Goal: Communication & Community: Answer question/provide support

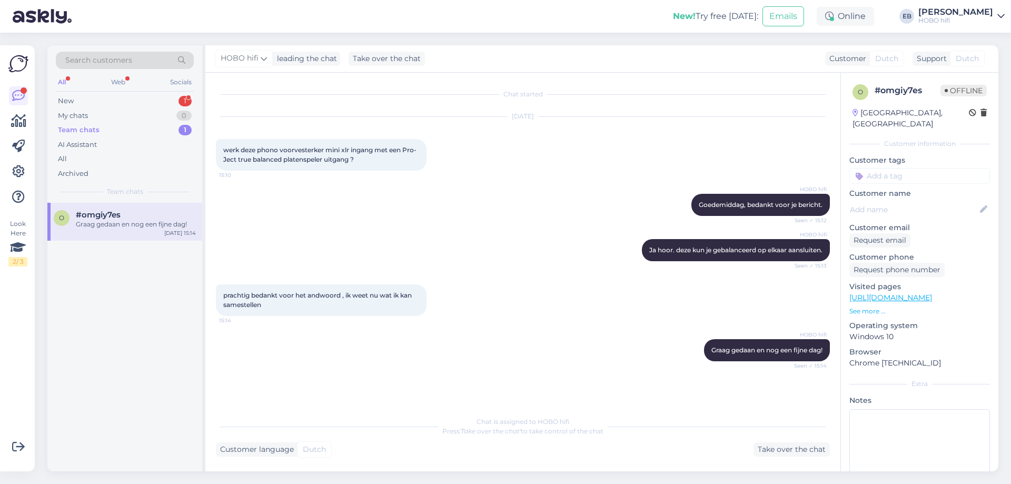
click at [152, 217] on div "#omgiy7es" at bounding box center [136, 214] width 120 height 9
click at [132, 96] on div "New 1" at bounding box center [125, 101] width 138 height 15
click at [151, 222] on div "Het betreft de Triangle Borea BR8. Van [DATE]. Dozen, papieren, bon aanwezig." at bounding box center [136, 229] width 120 height 19
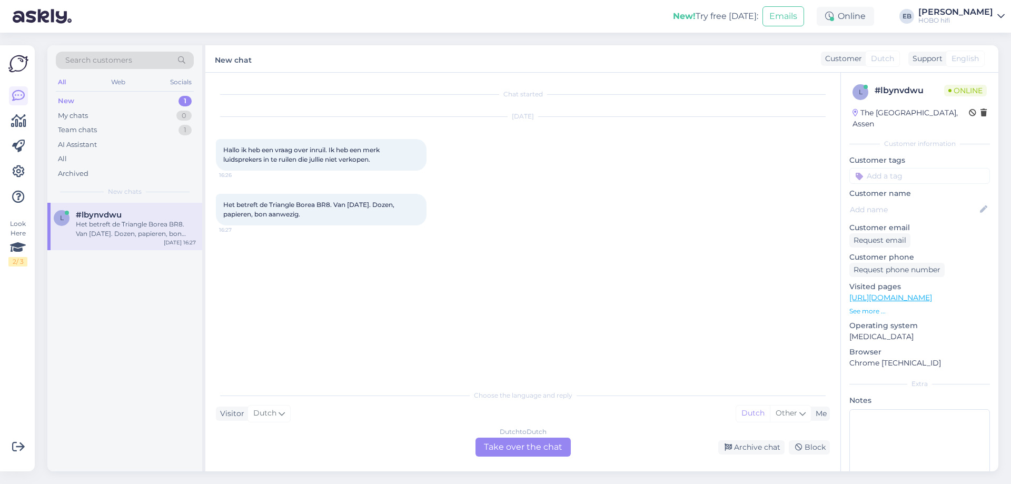
click at [516, 453] on div "Dutch to Dutch Take over the chat" at bounding box center [522, 447] width 95 height 19
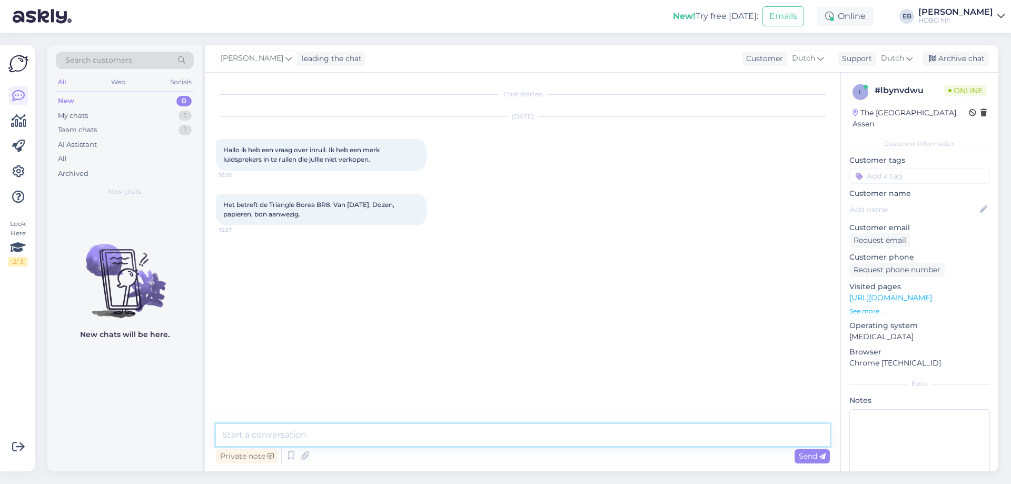
click at [481, 443] on textarea at bounding box center [523, 435] width 614 height 22
type textarea "Goedemiddag,"
click at [394, 438] on textarea at bounding box center [523, 435] width 614 height 22
type textarea "Waarop wil je ze inruilen?"
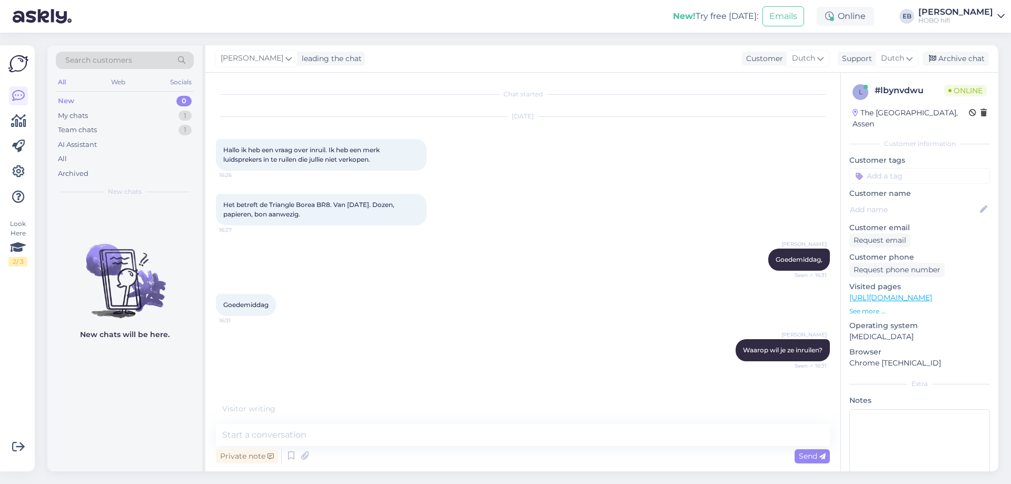
click at [903, 293] on div "Visited pages [URL][DOMAIN_NAME] See more ..." at bounding box center [919, 298] width 141 height 35
click at [902, 293] on link "[URL][DOMAIN_NAME]" at bounding box center [890, 297] width 83 height 9
drag, startPoint x: 330, startPoint y: 206, endPoint x: 269, endPoint y: 200, distance: 61.5
click at [269, 200] on div "Het betreft de Triangle Borea BR8. Van [DATE]. Dozen, papieren, bon aanwezig. 1…" at bounding box center [321, 210] width 211 height 32
copy span "Triangle Borea BR8"
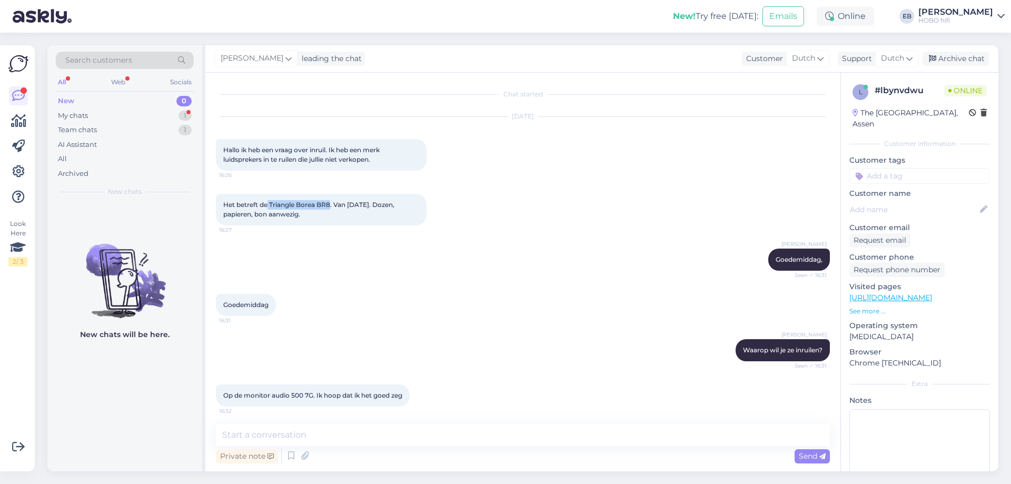
scroll to position [4, 0]
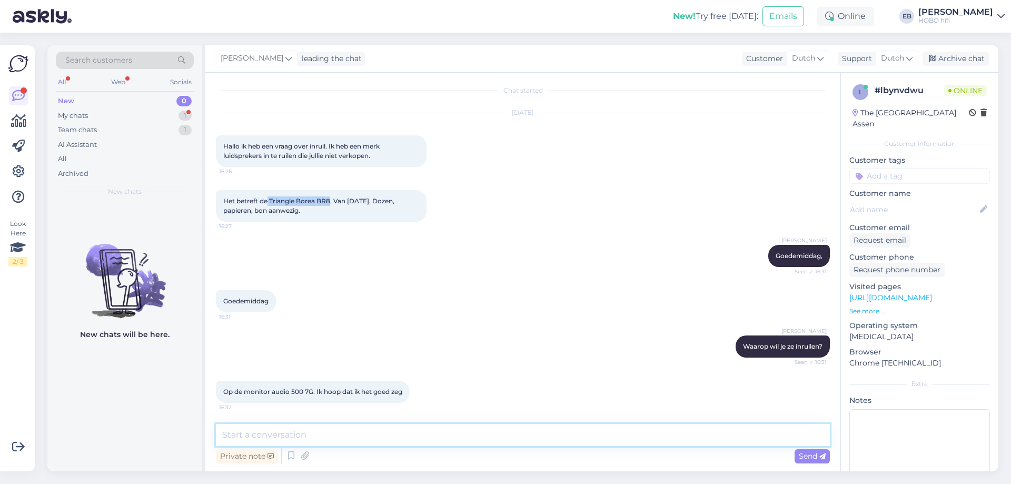
click at [318, 440] on textarea at bounding box center [523, 435] width 614 height 22
type textarea "p"
type textarea "Ik snap het. Mag ik je even bellen?"
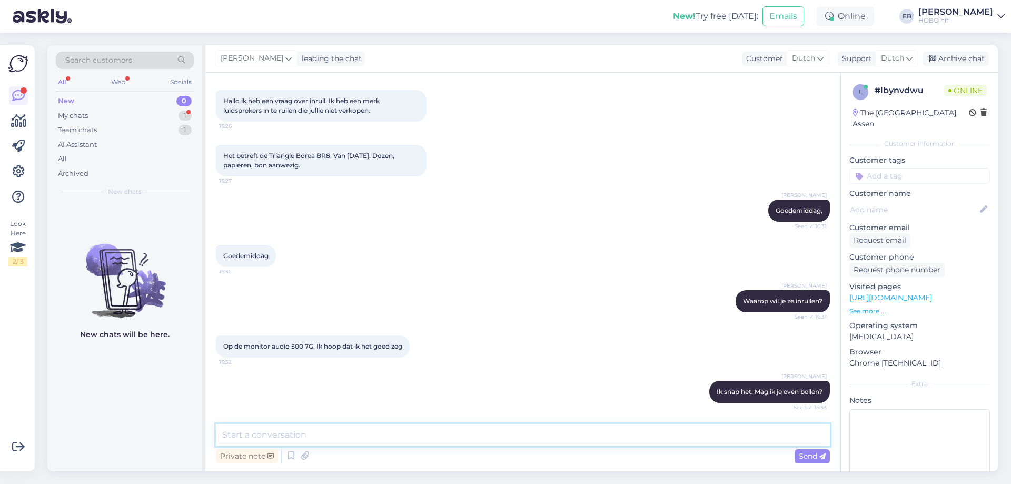
scroll to position [94, 0]
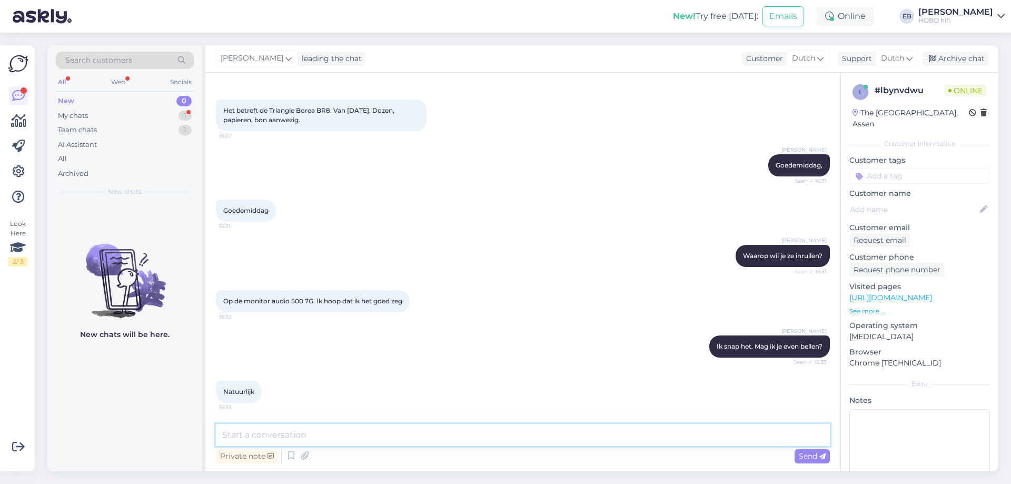
click at [285, 438] on textarea at bounding box center [523, 435] width 614 height 22
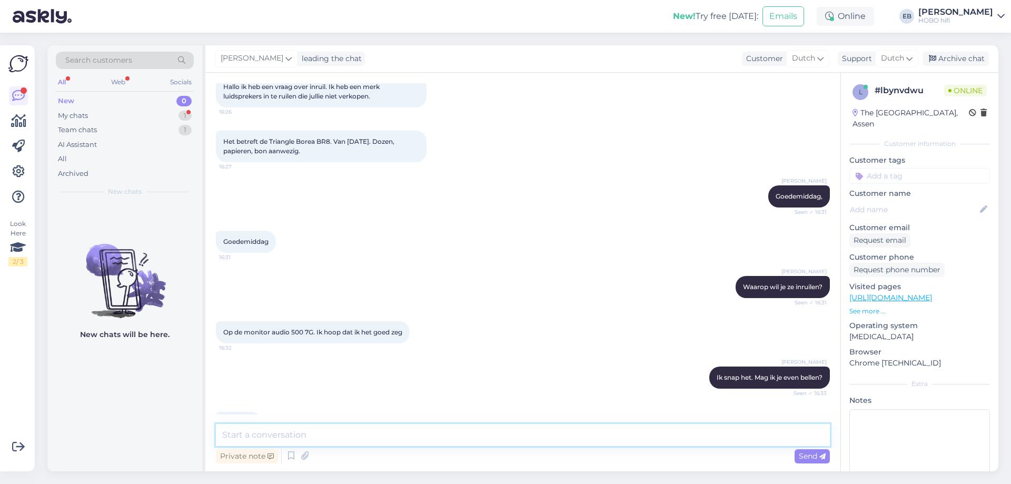
scroll to position [140, 0]
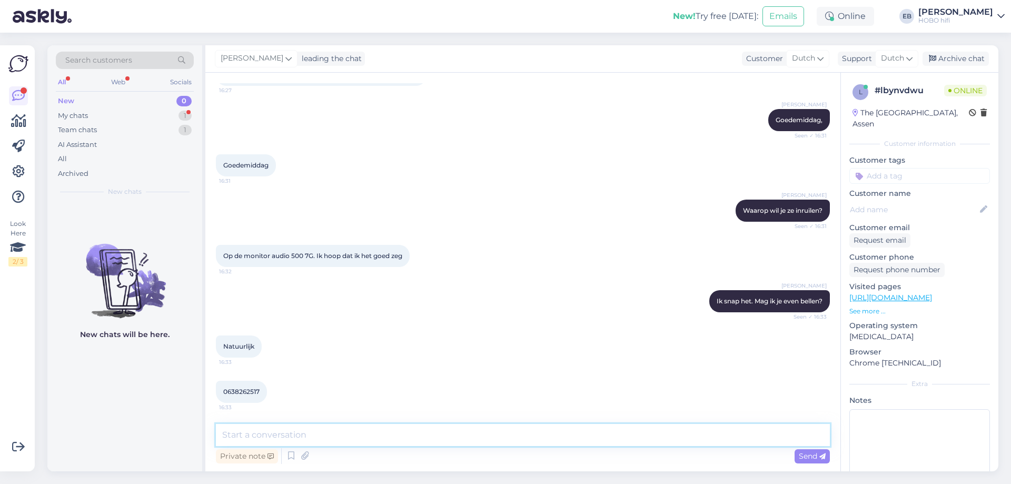
click at [303, 440] on textarea at bounding box center [523, 435] width 614 height 22
click at [266, 439] on textarea at bounding box center [523, 435] width 614 height 22
type textarea "Ik bel je dirtect"
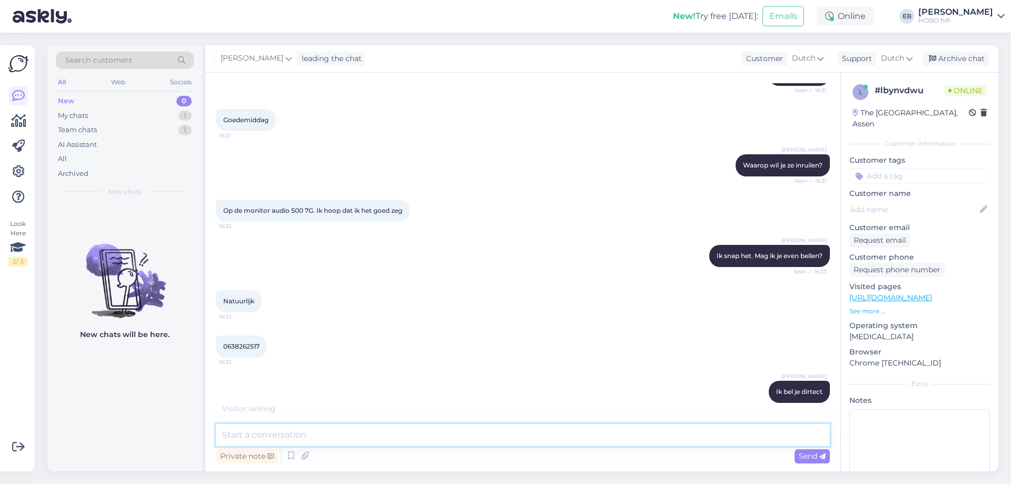
scroll to position [230, 0]
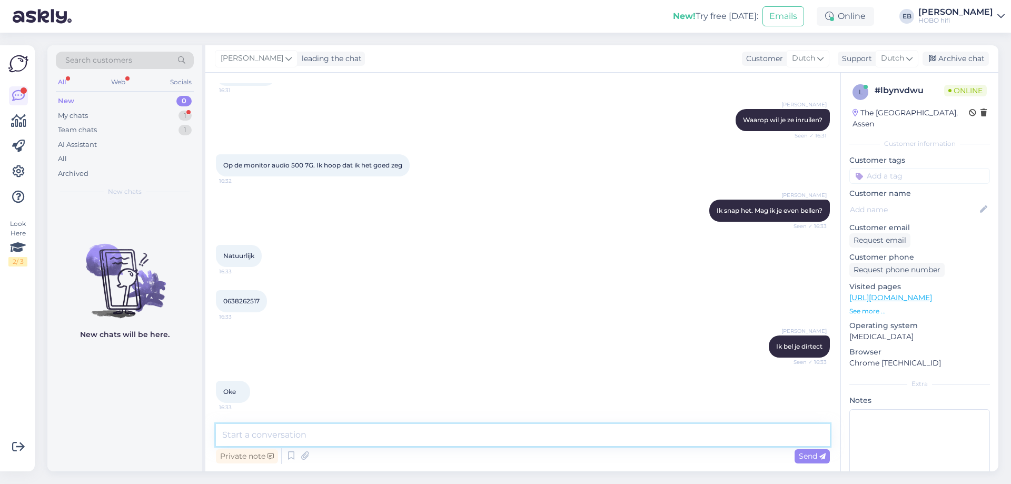
click at [318, 434] on textarea at bounding box center [523, 435] width 614 height 22
click at [422, 437] on textarea at bounding box center [523, 435] width 614 height 22
type textarea "hoi\"
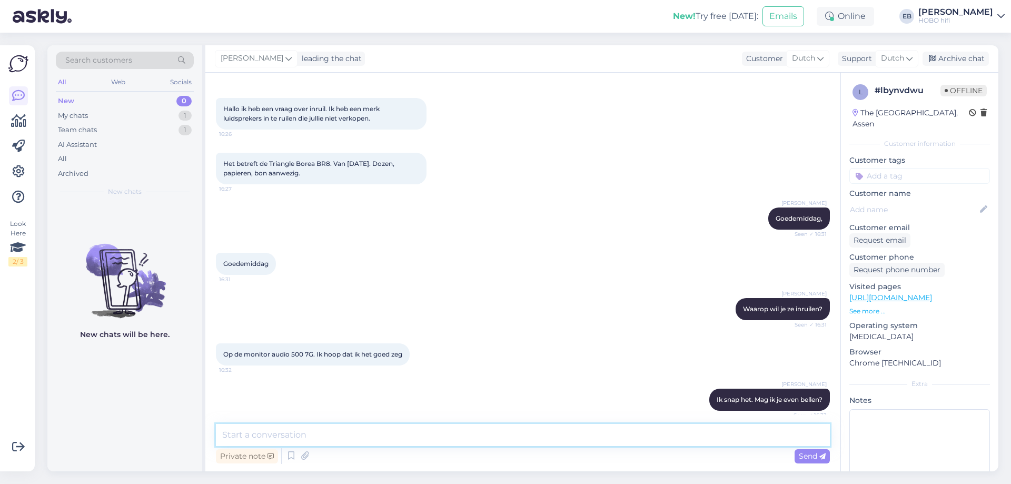
scroll to position [0, 0]
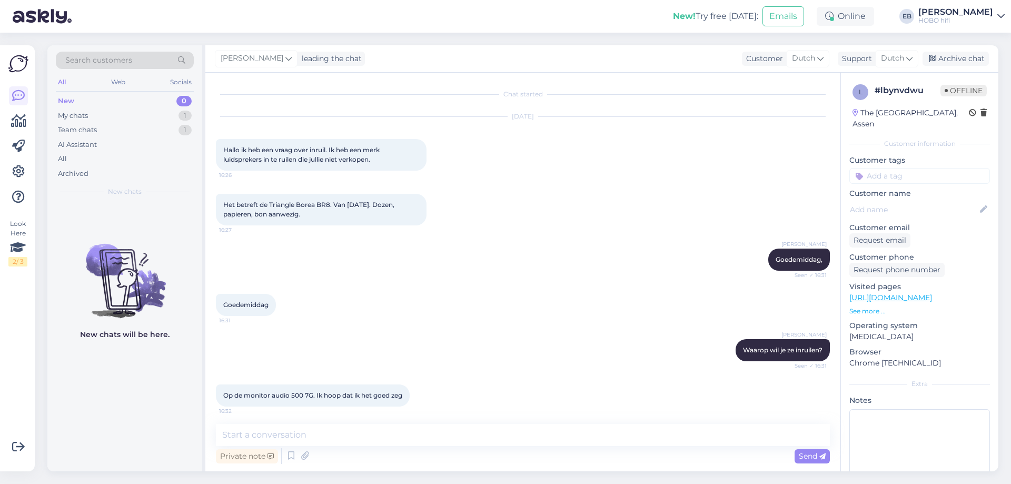
drag, startPoint x: 337, startPoint y: 213, endPoint x: 336, endPoint y: 205, distance: 8.0
click at [336, 205] on div "Het betreft de Triangle Borea BR8. Van [DATE]. Dozen, papieren, bon aanwezig. 1…" at bounding box center [321, 210] width 211 height 32
copy span "Van [DATE]. Dozen, papieren, bon aanwezig."
